Goal: Book appointment/travel/reservation

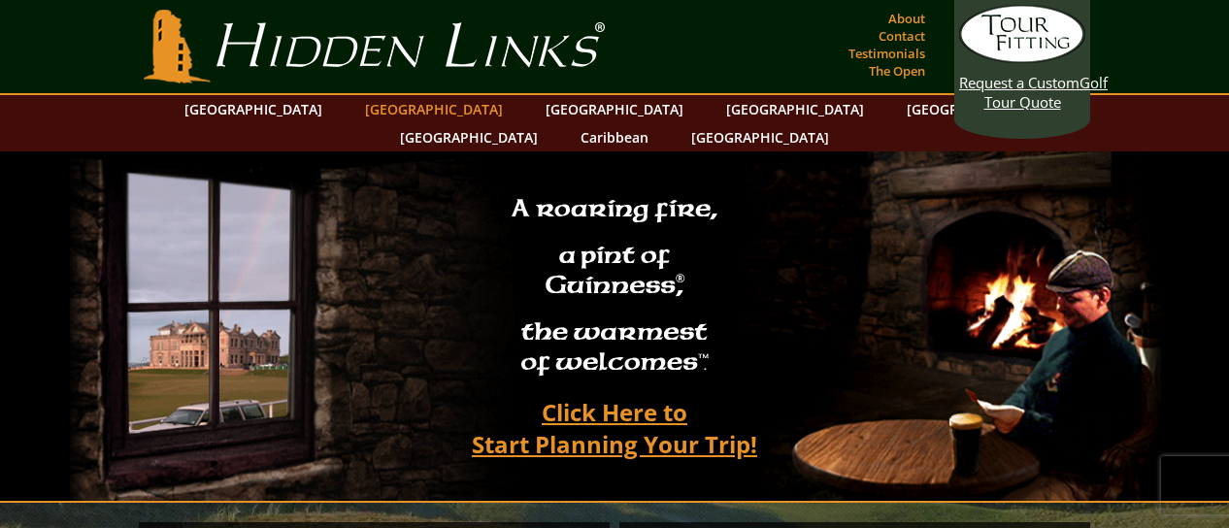
click at [422, 108] on link "[GEOGRAPHIC_DATA]" at bounding box center [433, 109] width 157 height 28
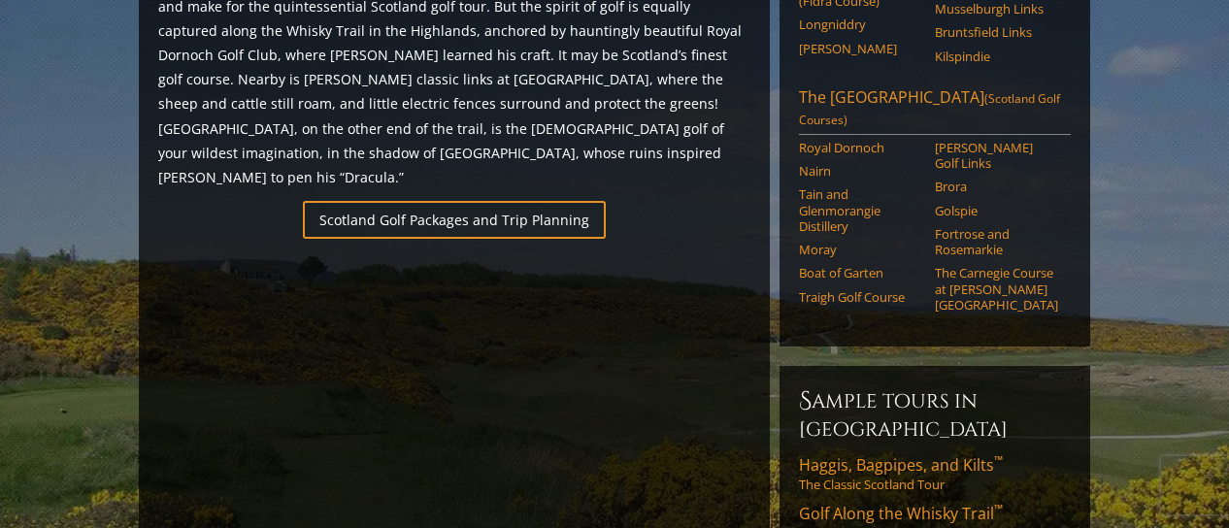
scroll to position [1360, 0]
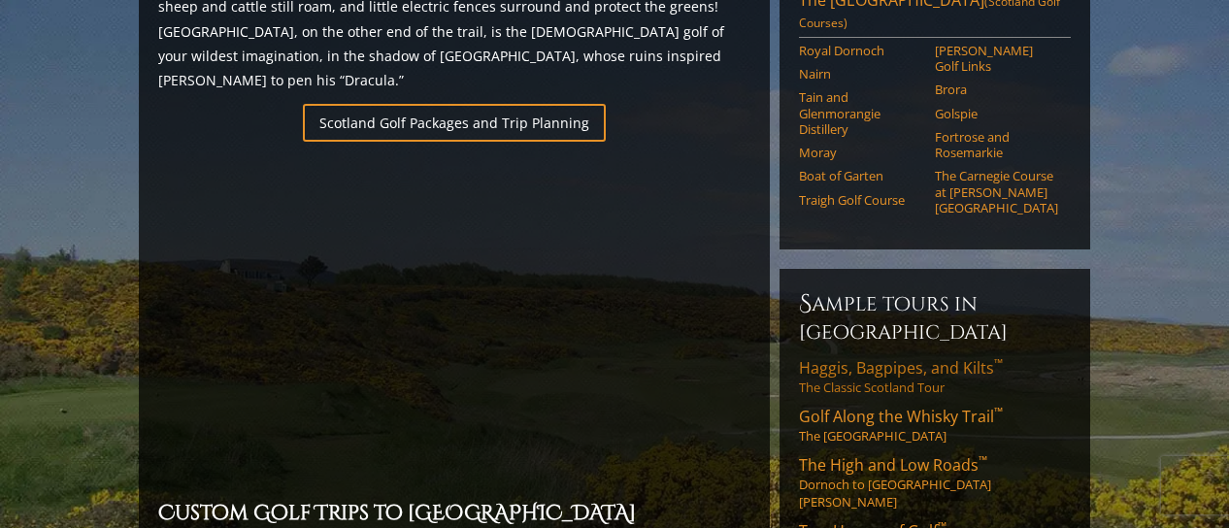
click at [842, 357] on span "Haggis, Bagpipes, and Kilts ™" at bounding box center [901, 367] width 204 height 21
